Goal: Transaction & Acquisition: Purchase product/service

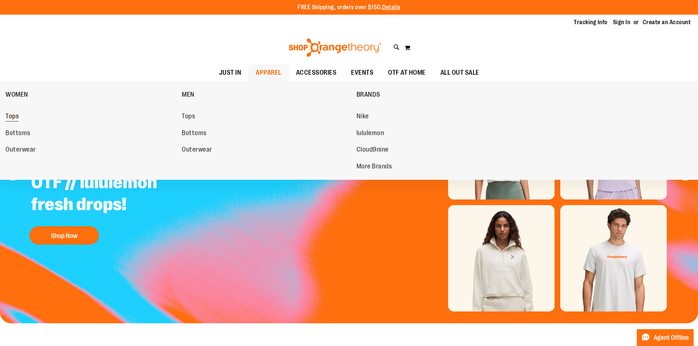
type input "**********"
click at [12, 116] on span "Tops" at bounding box center [11, 116] width 13 height 9
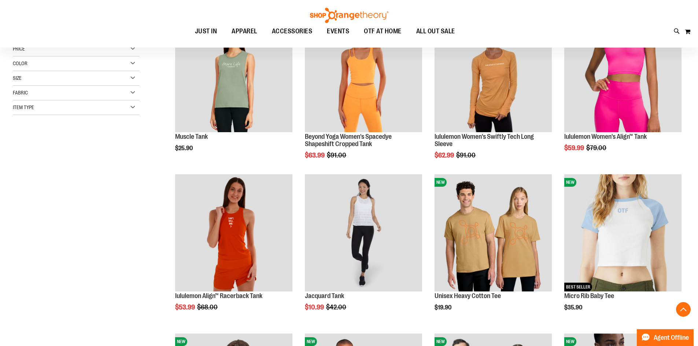
scroll to position [146, 0]
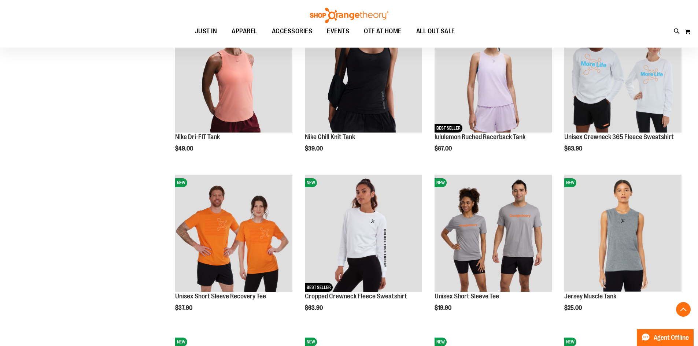
scroll to position [622, 0]
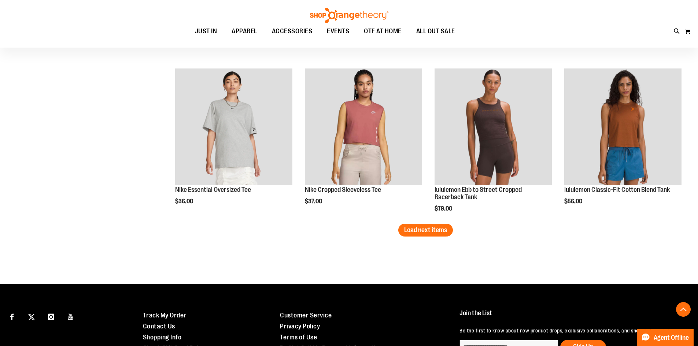
scroll to position [1355, 0]
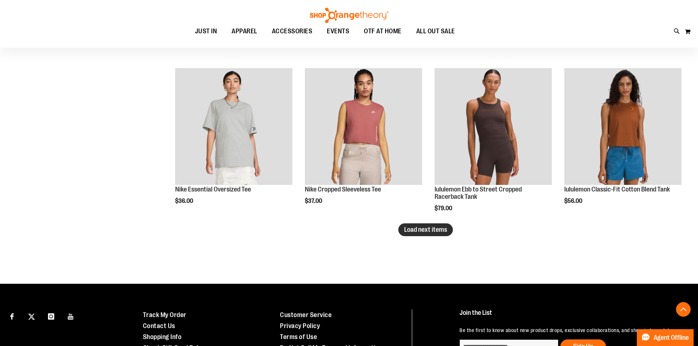
type input "**********"
click at [402, 225] on button "Load next items" at bounding box center [425, 229] width 55 height 13
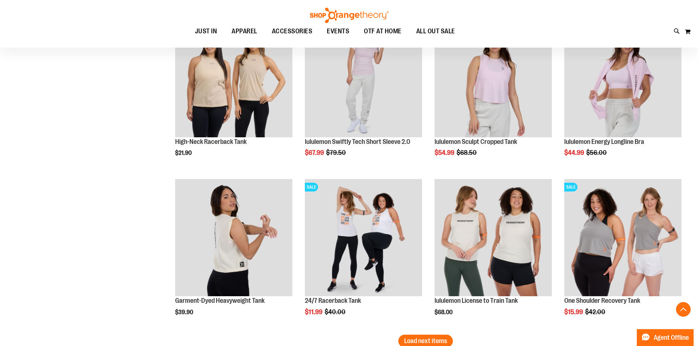
scroll to position [1758, 0]
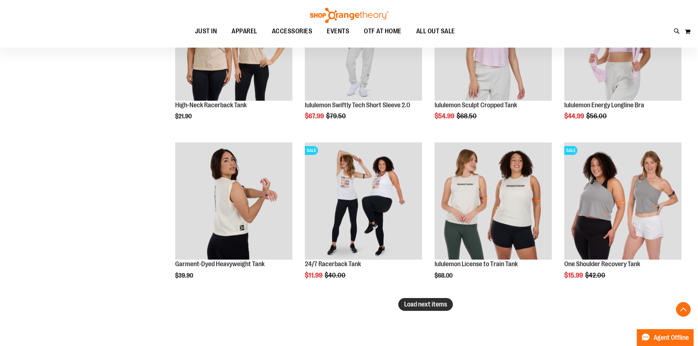
click at [445, 307] on span "Load next items" at bounding box center [425, 304] width 43 height 7
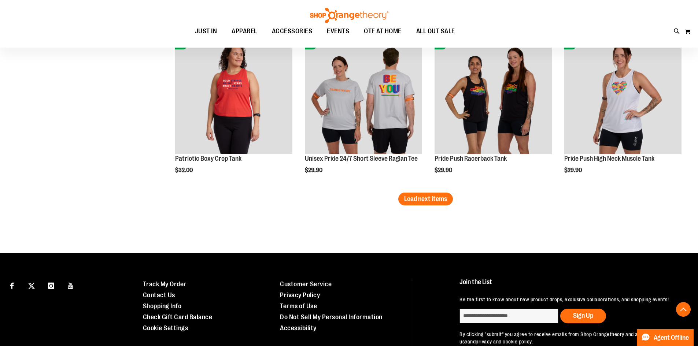
scroll to position [2343, 0]
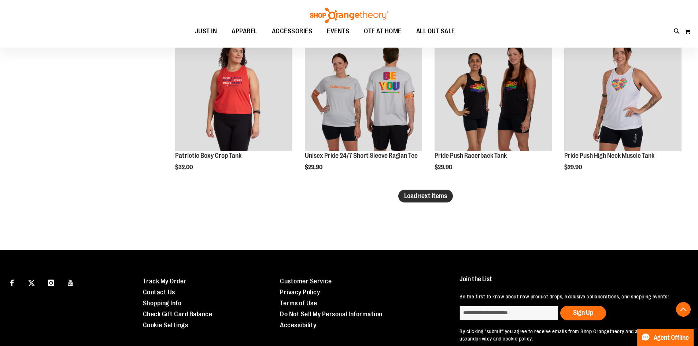
click at [419, 199] on span "Load next items" at bounding box center [425, 195] width 43 height 7
